Goal: Check status: Check status

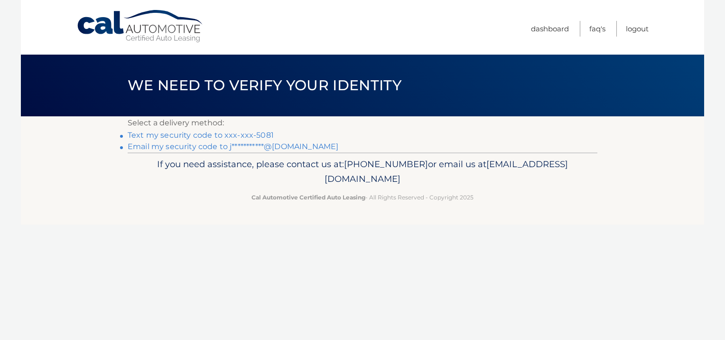
click at [264, 133] on link "Text my security code to xxx-xxx-5081" at bounding box center [201, 134] width 146 height 9
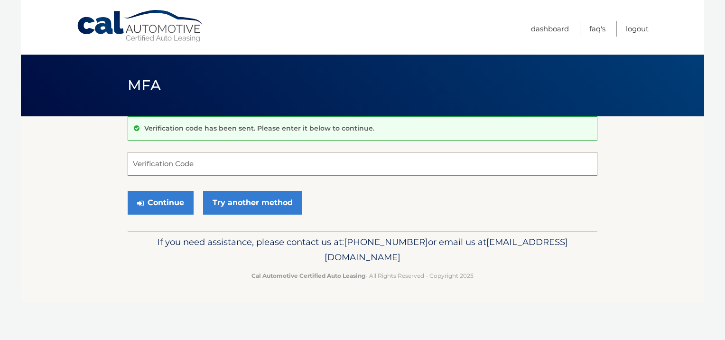
click at [231, 172] on input "Verification Code" at bounding box center [363, 164] width 470 height 24
type input "626998"
click at [165, 199] on button "Continue" at bounding box center [161, 203] width 66 height 24
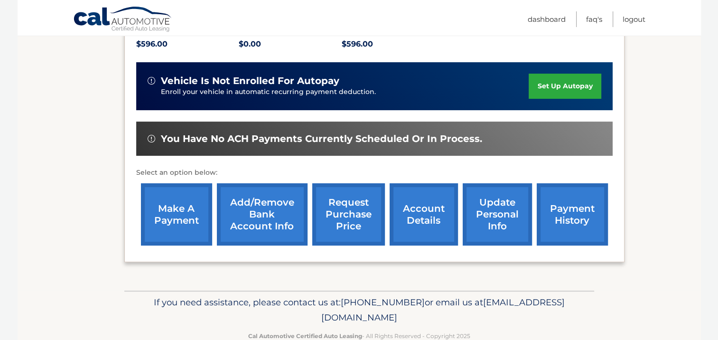
scroll to position [228, 0]
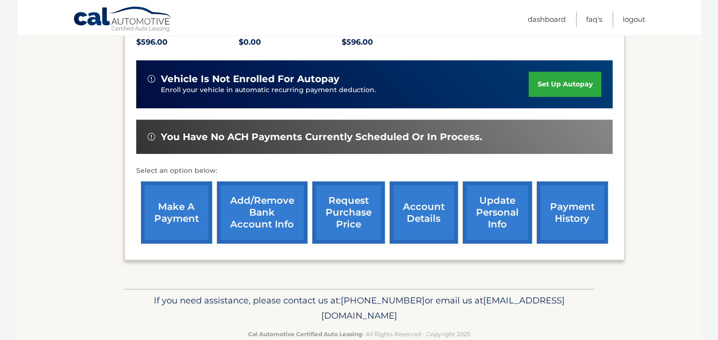
click at [564, 201] on link "payment history" at bounding box center [572, 212] width 71 height 62
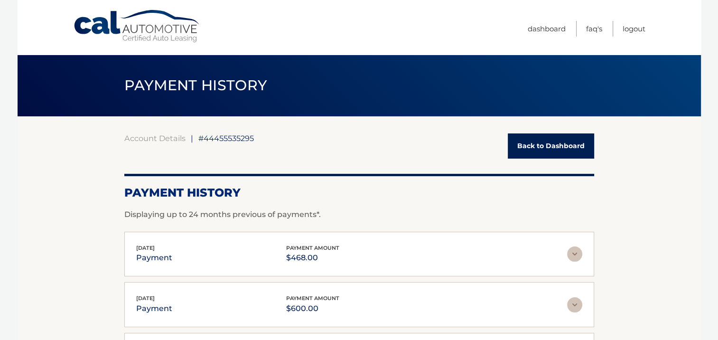
click at [547, 140] on link "Back to Dashboard" at bounding box center [551, 145] width 86 height 25
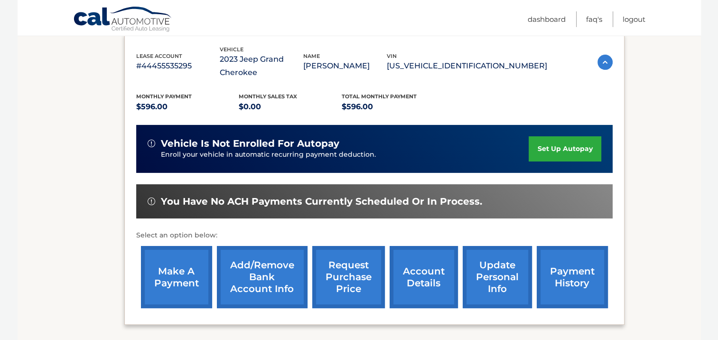
scroll to position [171, 0]
